Goal: Use online tool/utility: Utilize a website feature to perform a specific function

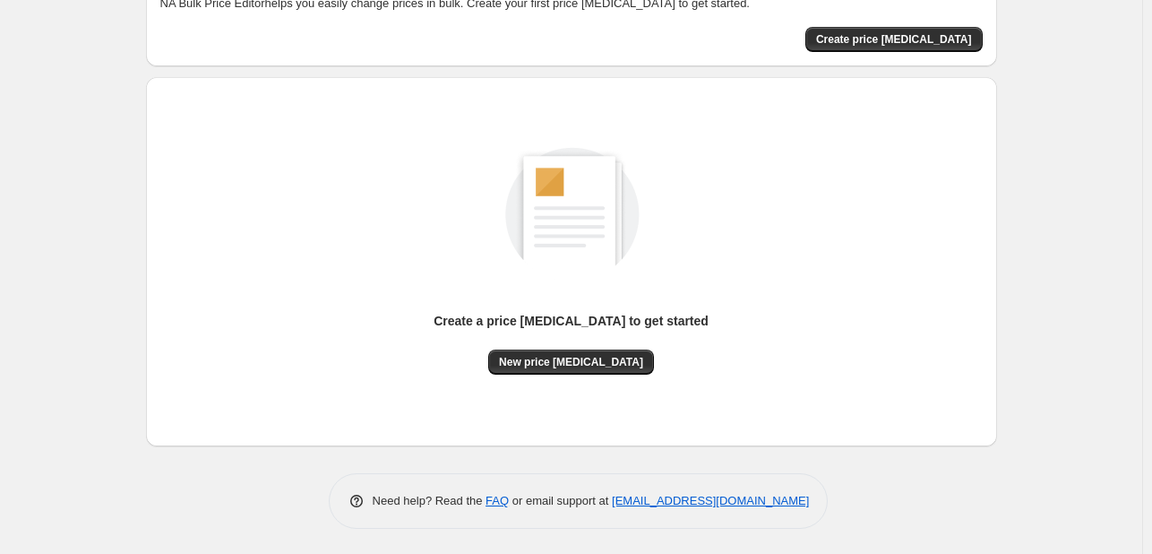
scroll to position [117, 0]
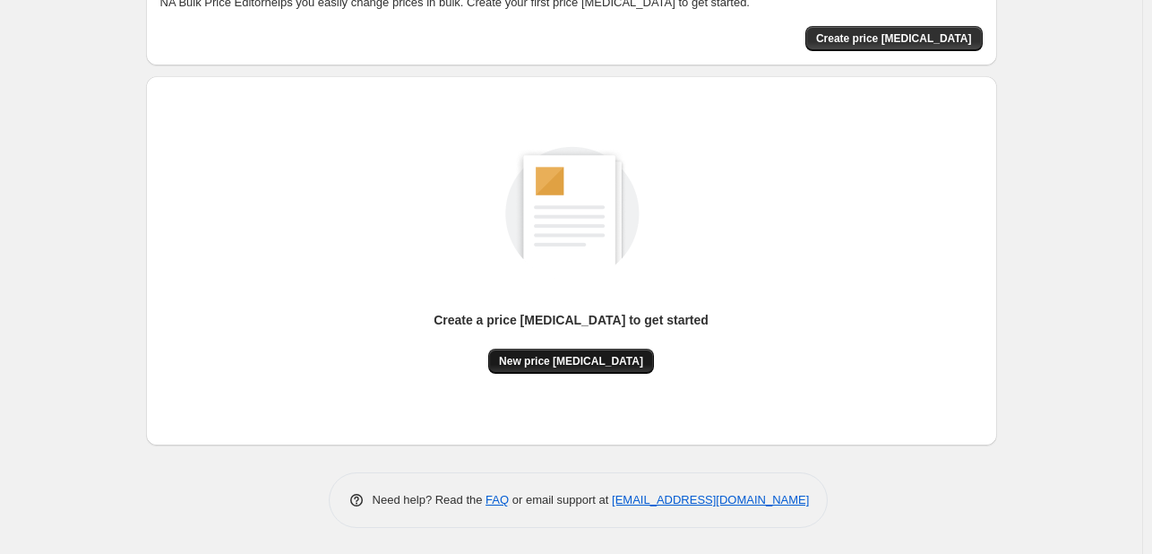
click at [544, 366] on span "New price change job" at bounding box center [571, 361] width 144 height 14
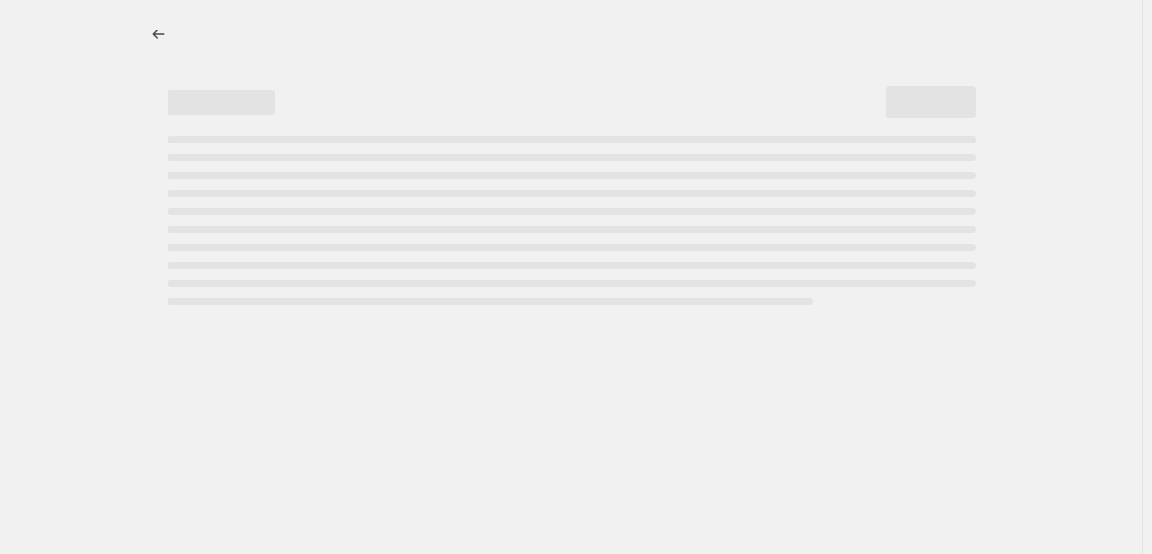
select select "percentage"
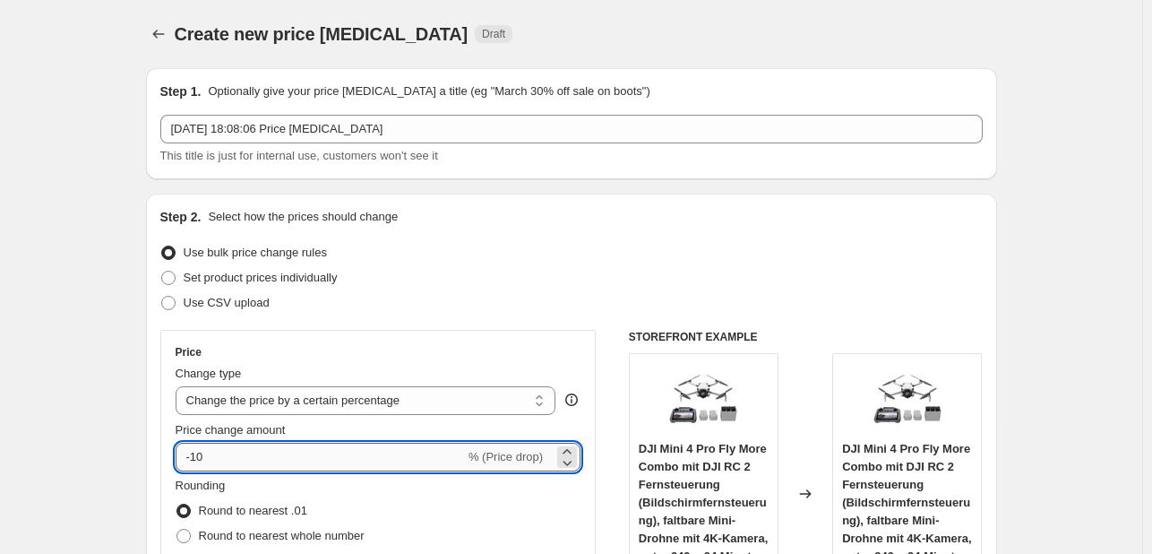
click at [251, 455] on input "-10" at bounding box center [320, 456] width 289 height 29
type input "-1"
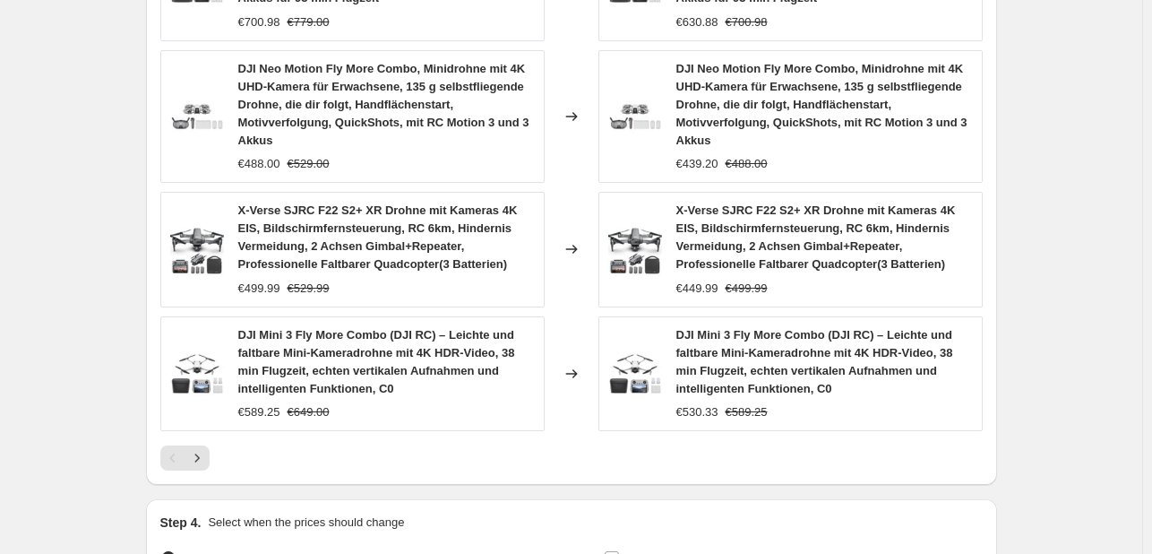
scroll to position [1462, 0]
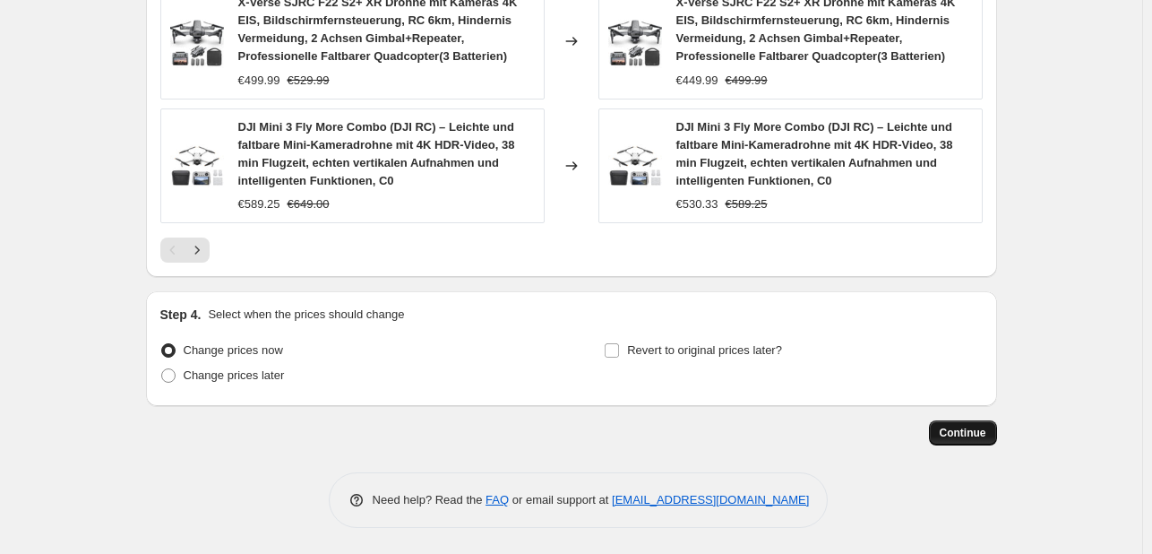
type input "-40"
click at [943, 431] on button "Continue" at bounding box center [963, 432] width 68 height 25
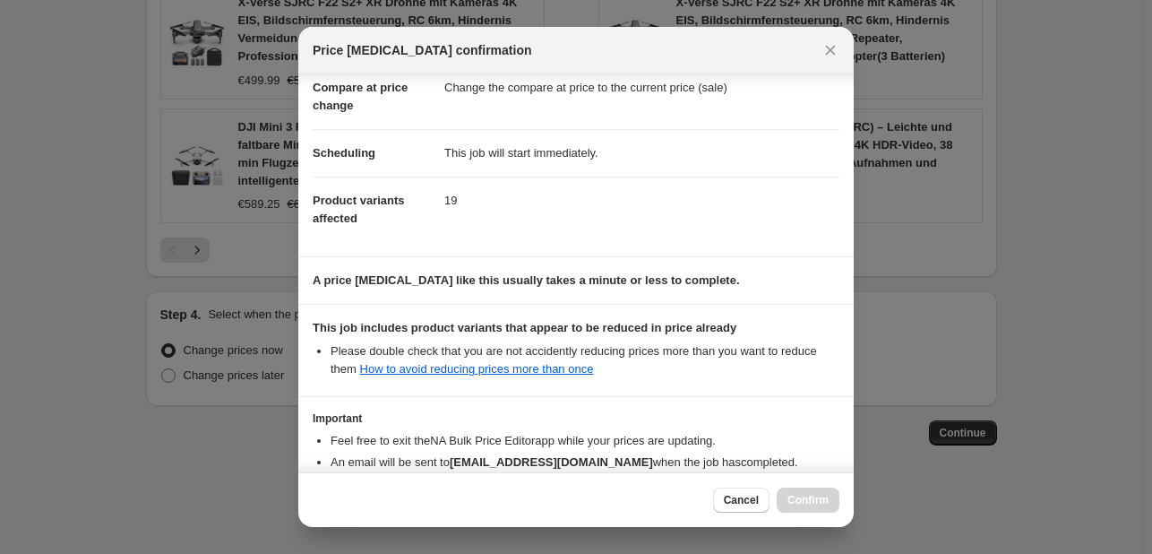
scroll to position [199, 0]
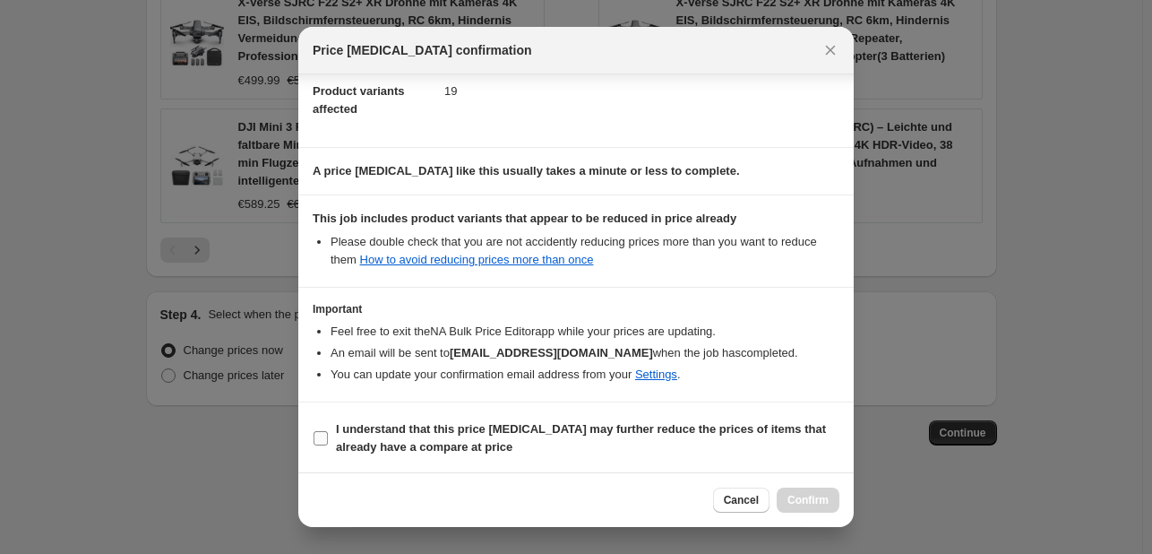
click at [384, 436] on b "I understand that this price change job may further reduce the prices of items …" at bounding box center [581, 437] width 490 height 31
click at [328, 436] on input "I understand that this price change job may further reduce the prices of items …" at bounding box center [320, 438] width 14 height 14
checkbox input "true"
click at [815, 495] on span "Confirm" at bounding box center [807, 500] width 41 height 14
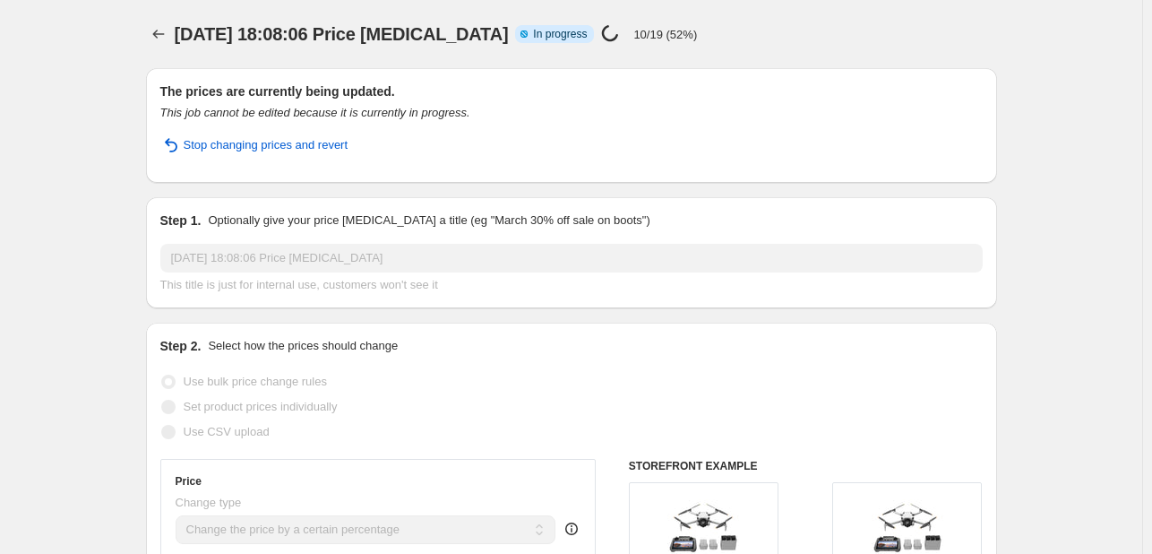
select select "percentage"
